Goal: Navigation & Orientation: Find specific page/section

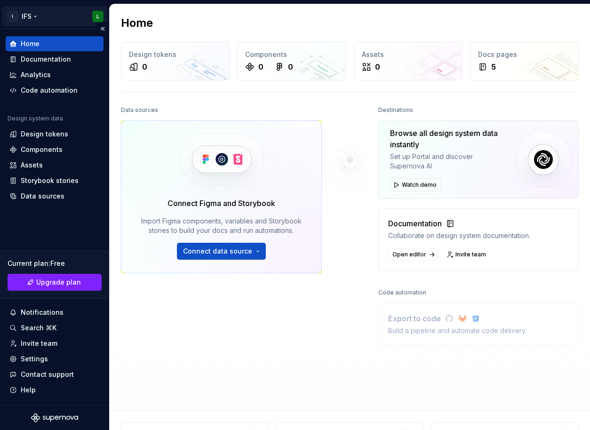
click at [30, 17] on html "I IFS L Home Documentation Analytics Code automation Design system data Design …" at bounding box center [295, 215] width 590 height 430
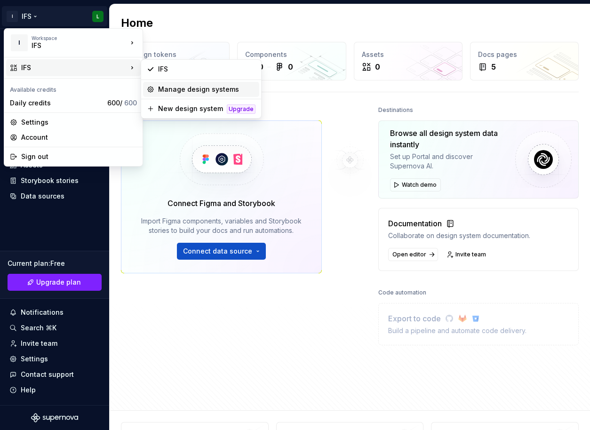
click at [220, 88] on div "Manage design systems" at bounding box center [206, 89] width 97 height 9
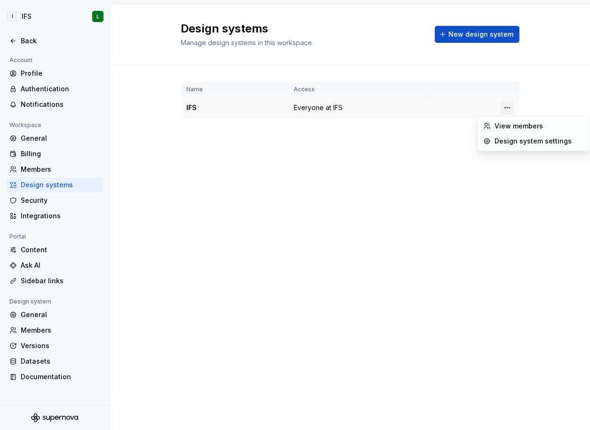
click at [510, 109] on html "I IFS L Back Account Profile Authentication Notifications Workspace General Bil…" at bounding box center [295, 215] width 590 height 430
click at [43, 186] on html "I IFS L Back Account Profile Authentication Notifications Workspace General Bil…" at bounding box center [295, 215] width 590 height 430
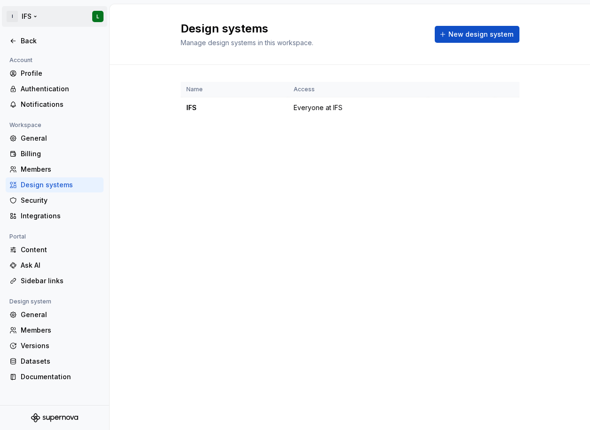
click at [54, 15] on html "I IFS L Back Account Profile Authentication Notifications Workspace General Bil…" at bounding box center [295, 215] width 590 height 430
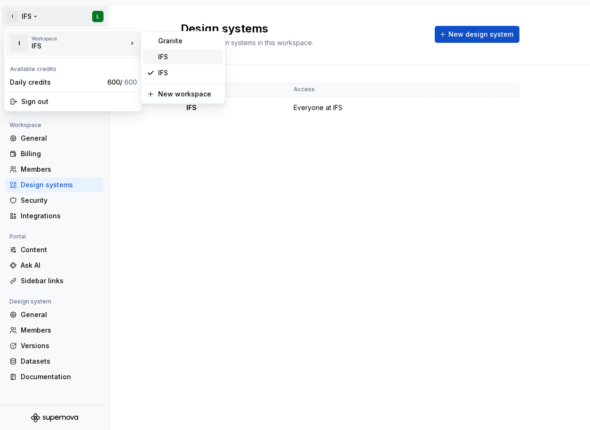
click at [179, 60] on div "IFS" at bounding box center [188, 56] width 61 height 9
